Goal: Transaction & Acquisition: Purchase product/service

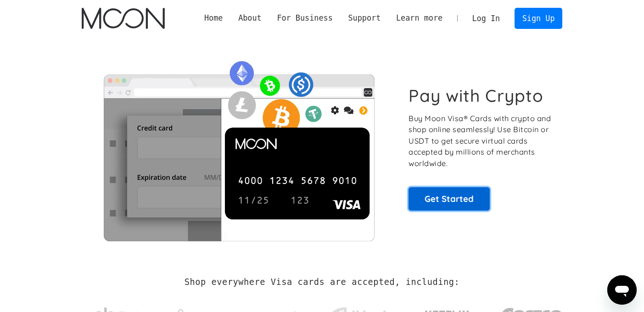
click at [456, 209] on link "Get Started" at bounding box center [448, 198] width 81 height 23
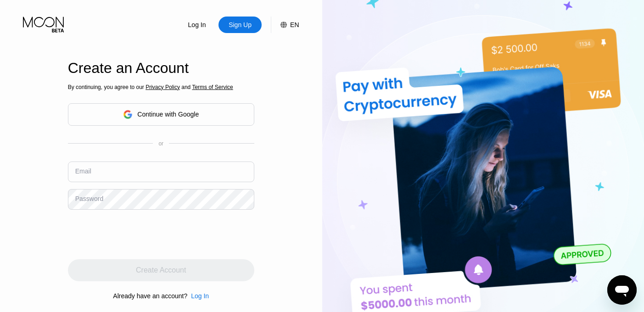
click at [197, 118] on div "Continue with Google" at bounding box center [161, 114] width 76 height 14
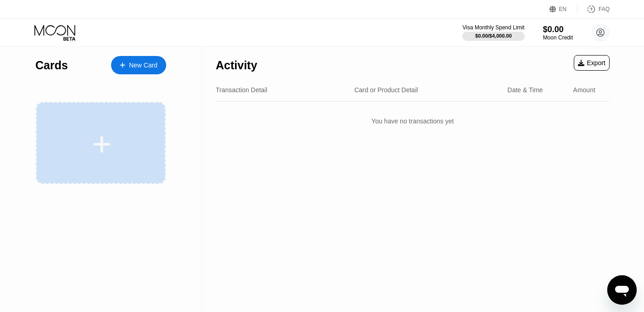
click at [119, 162] on div at bounding box center [101, 143] width 130 height 82
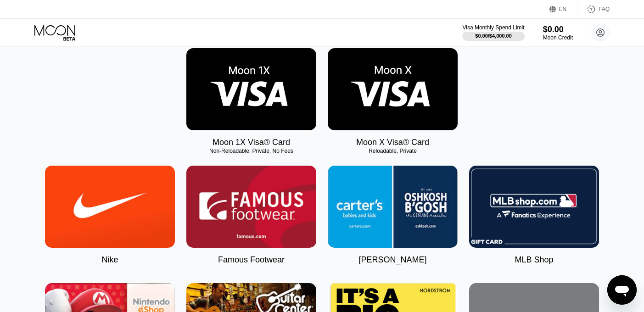
scroll to position [146, 0]
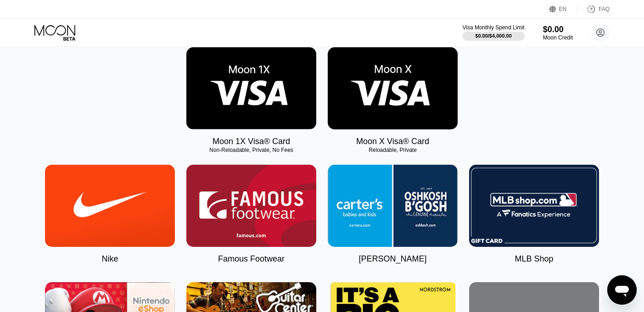
click at [243, 89] on img at bounding box center [251, 88] width 130 height 82
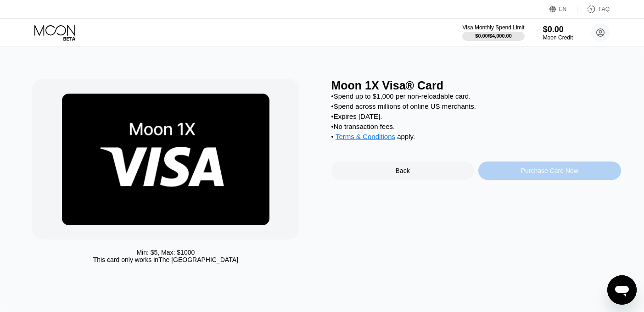
click at [523, 168] on div "Purchase Card Now" at bounding box center [549, 170] width 57 height 7
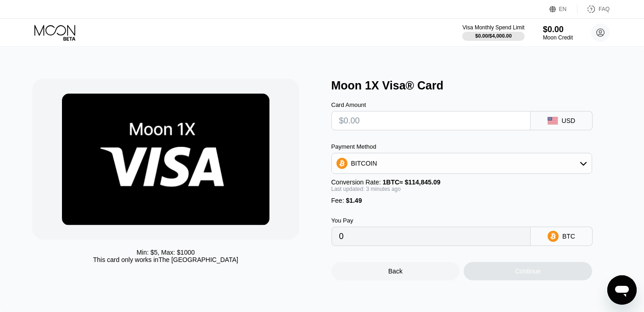
click at [405, 126] on input "text" at bounding box center [430, 120] width 183 height 18
click at [573, 117] on div "USD" at bounding box center [561, 120] width 62 height 19
click at [390, 122] on input "text" at bounding box center [430, 120] width 183 height 18
type input "$2"
type input "0.00003039"
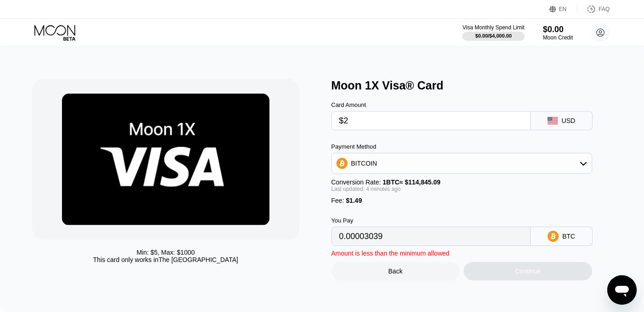
type input "$20"
type input "0.00018713"
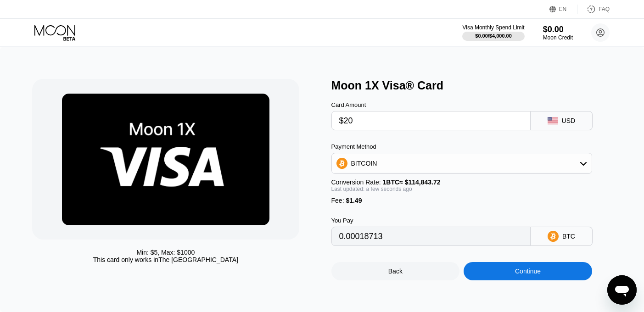
type input "$20"
click at [581, 167] on icon at bounding box center [582, 163] width 7 height 7
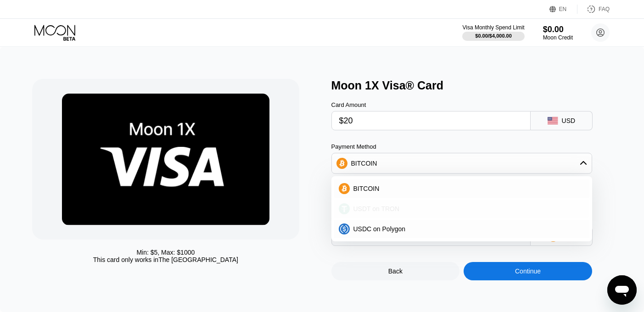
click at [443, 208] on div "USDT on TRON" at bounding box center [467, 208] width 235 height 7
type input "21.71"
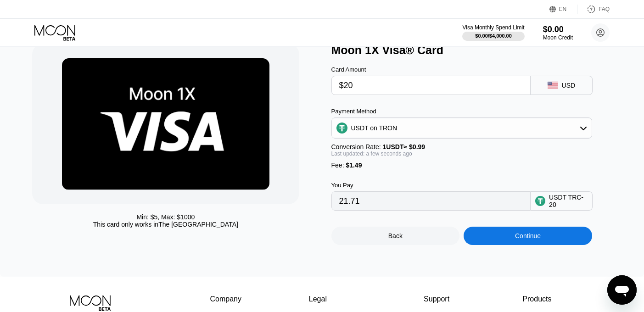
scroll to position [34, 0]
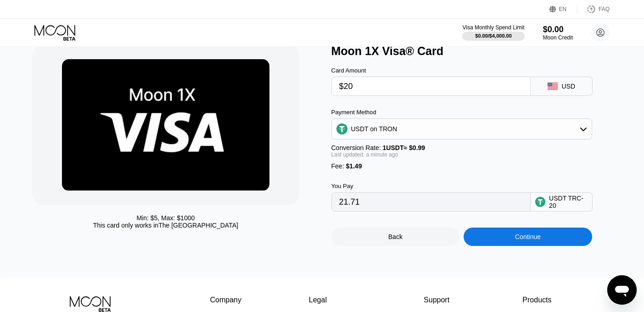
click at [361, 86] on input "$20" at bounding box center [430, 86] width 183 height 18
type input "$2"
type input "3.53"
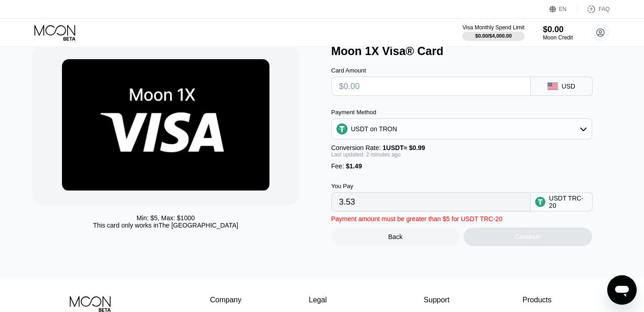
type input "0.00"
type input "$1"
type input "2.52"
type input "$14"
type input "15.65"
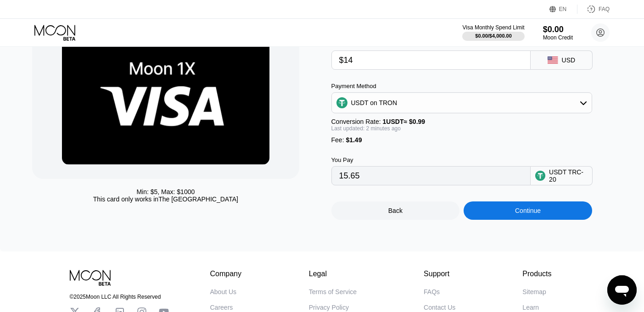
scroll to position [54, 0]
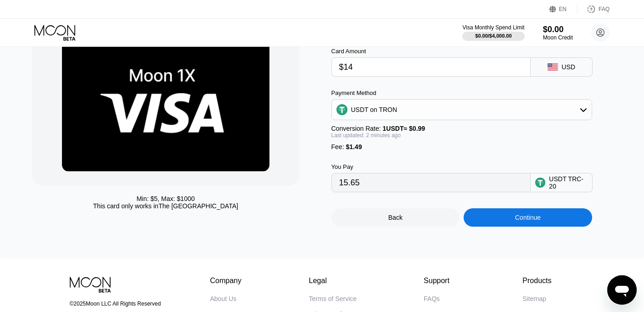
type input "$14"
click at [511, 219] on div "Continue" at bounding box center [527, 217] width 128 height 18
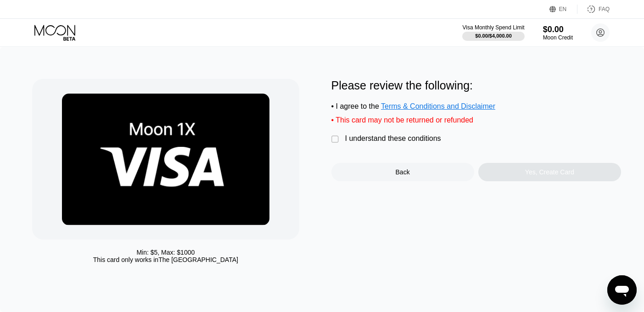
click at [336, 141] on div "" at bounding box center [335, 139] width 9 height 9
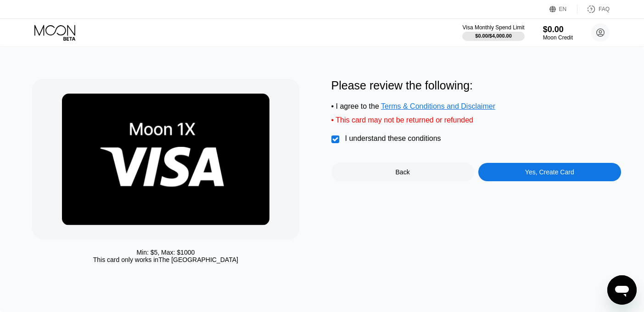
click at [530, 175] on div "Yes, Create Card" at bounding box center [549, 171] width 49 height 7
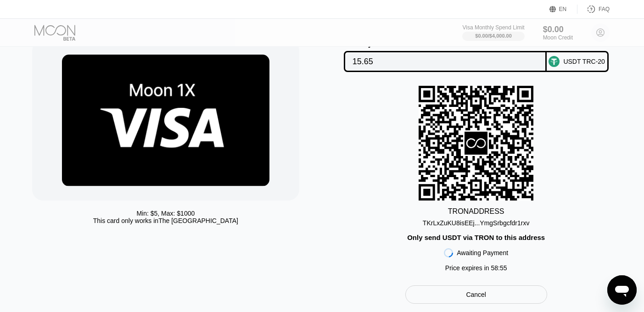
scroll to position [40, 0]
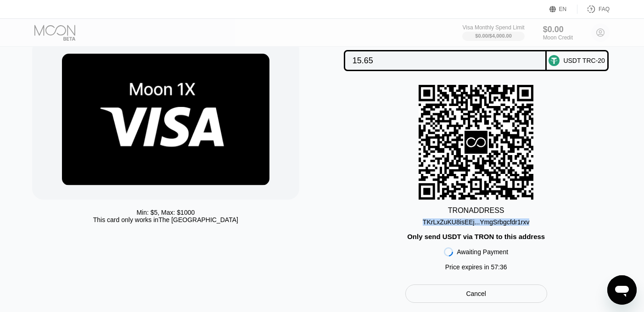
drag, startPoint x: 421, startPoint y: 221, endPoint x: 538, endPoint y: 222, distance: 117.0
click at [538, 222] on div "TRON ADDRESS TKrLxZuKU8isEEj...YmgSrbgcfdr1rxv Only send USDT via TRON to this …" at bounding box center [475, 180] width 289 height 190
copy div "TKrLxZuKU8isEEj...YmgSrbgcfdr1rxv"
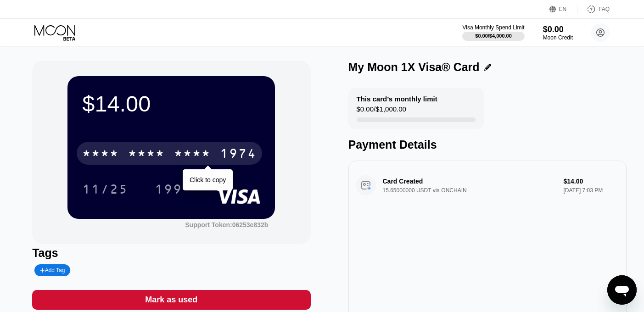
click at [128, 149] on div "* * * * * * * * * * * * 1974" at bounding box center [169, 153] width 185 height 23
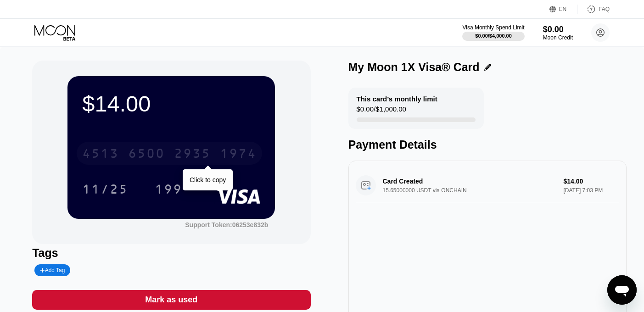
click at [200, 155] on div "2935" at bounding box center [192, 154] width 37 height 15
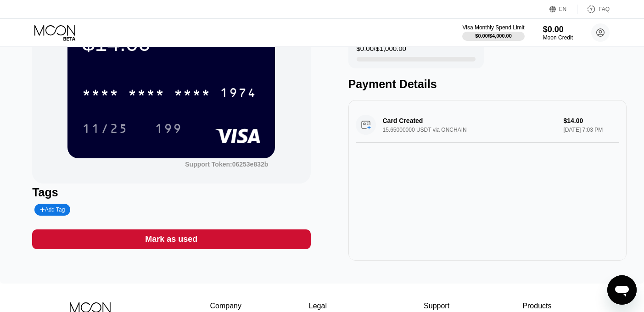
scroll to position [53, 0]
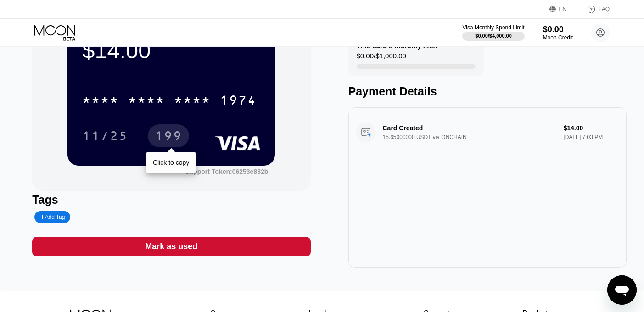
click at [163, 135] on div "199" at bounding box center [169, 137] width 28 height 15
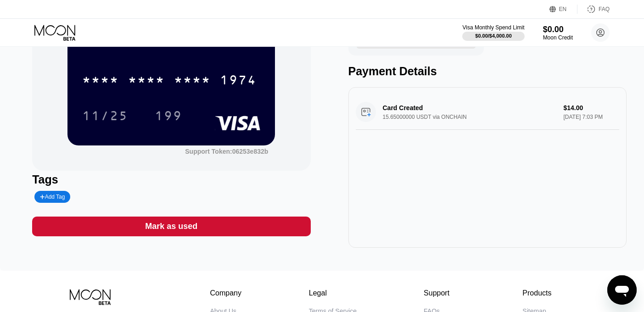
scroll to position [0, 0]
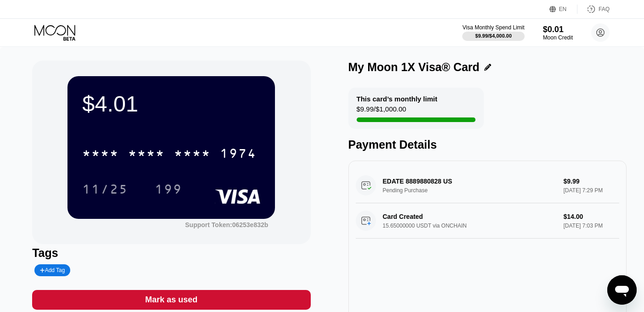
click at [58, 26] on icon at bounding box center [54, 30] width 41 height 11
